Goal: Task Accomplishment & Management: Manage account settings

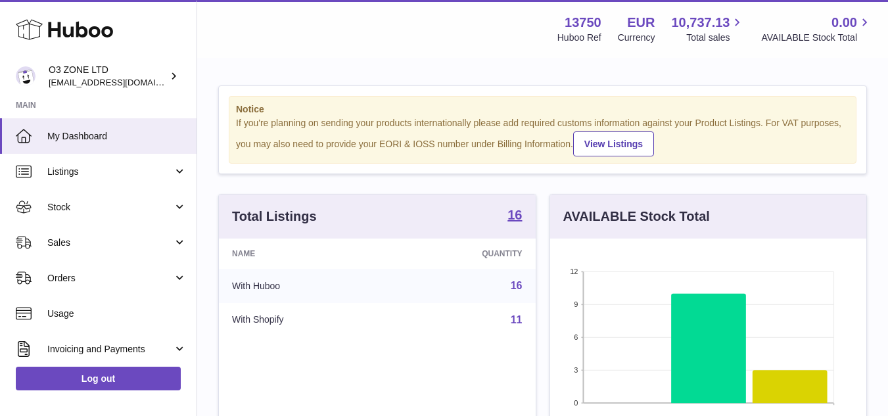
click at [88, 32] on icon at bounding box center [64, 29] width 97 height 26
click at [81, 135] on span "My Dashboard" at bounding box center [116, 136] width 139 height 12
click at [27, 105] on strong "Main" at bounding box center [98, 109] width 196 height 18
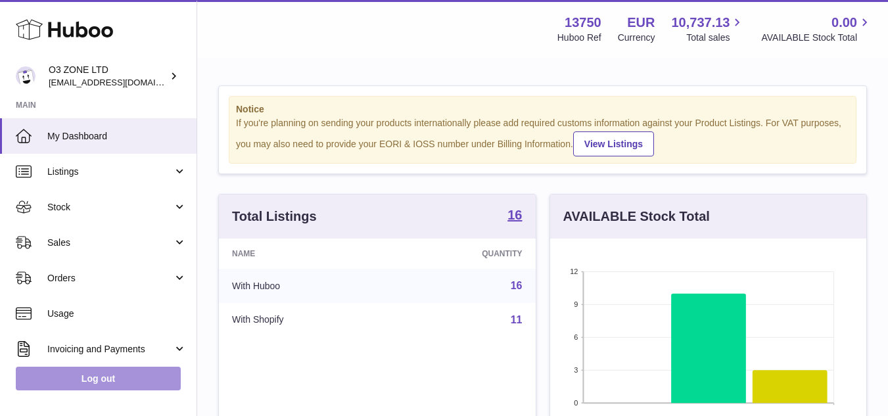
click at [118, 379] on link "Log out" at bounding box center [98, 379] width 165 height 24
